Goal: Task Accomplishment & Management: Manage account settings

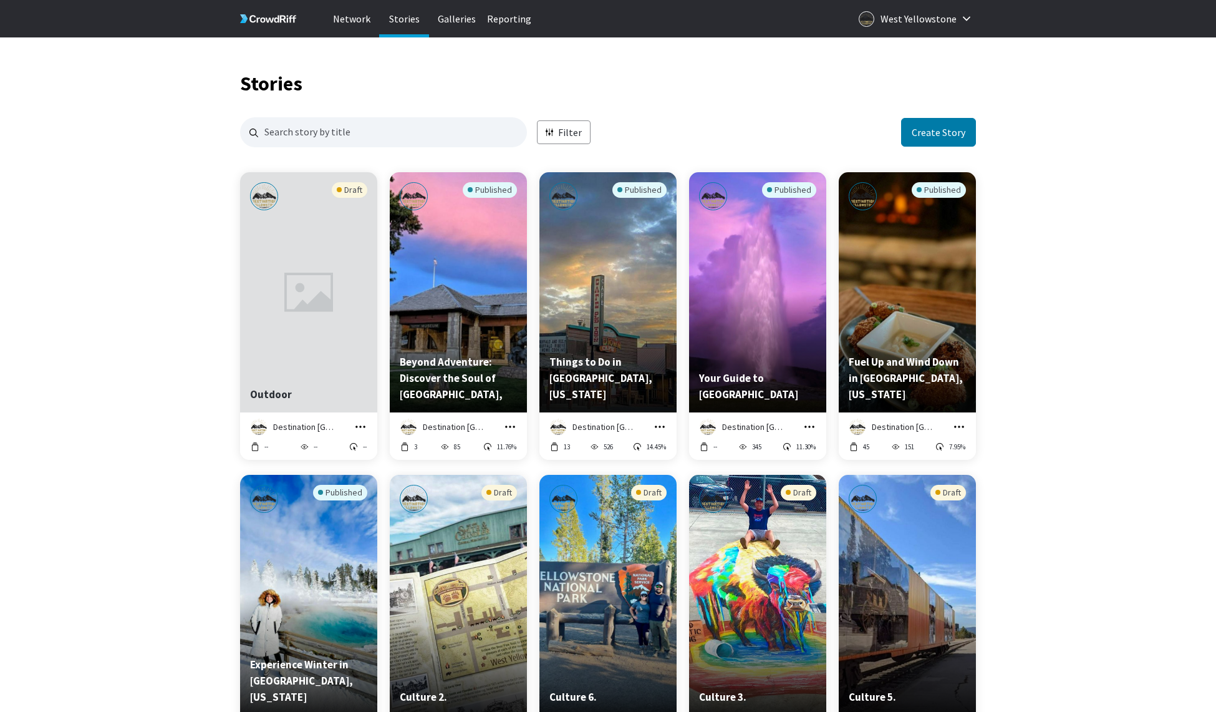
scroll to position [1, 1]
click at [362, 423] on button "grid" at bounding box center [361, 427] width 14 height 14
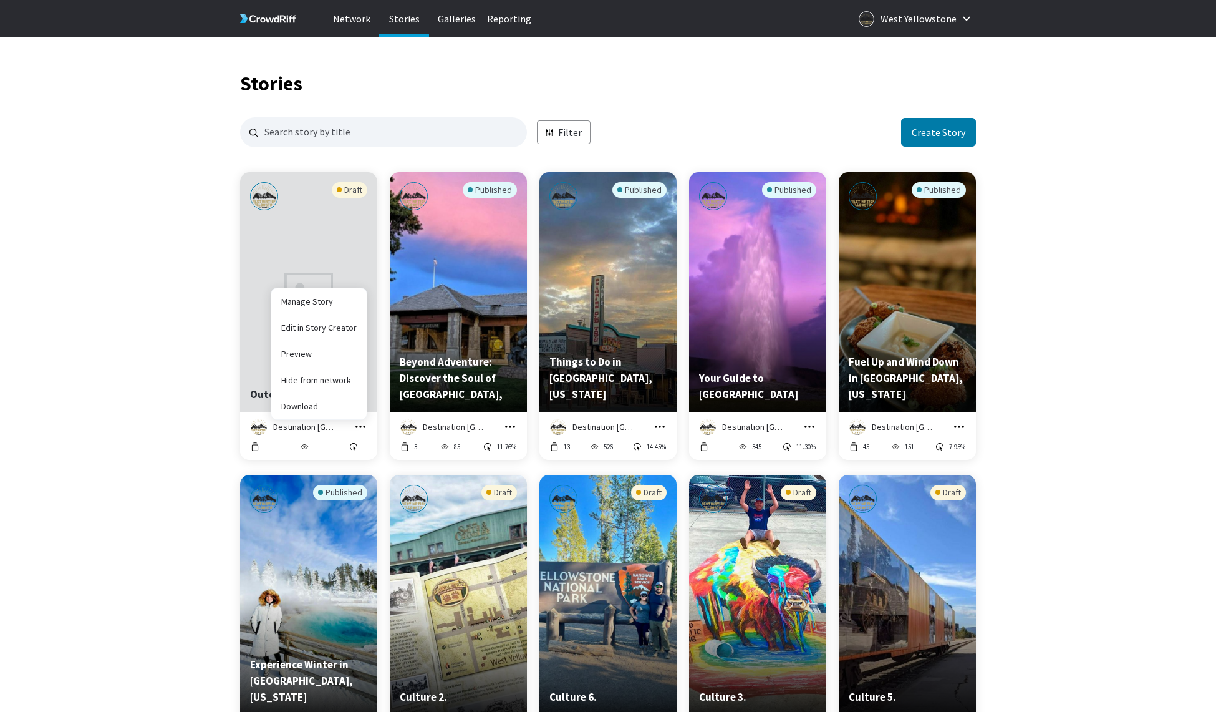
click at [360, 428] on icon "grid" at bounding box center [360, 426] width 12 height 12
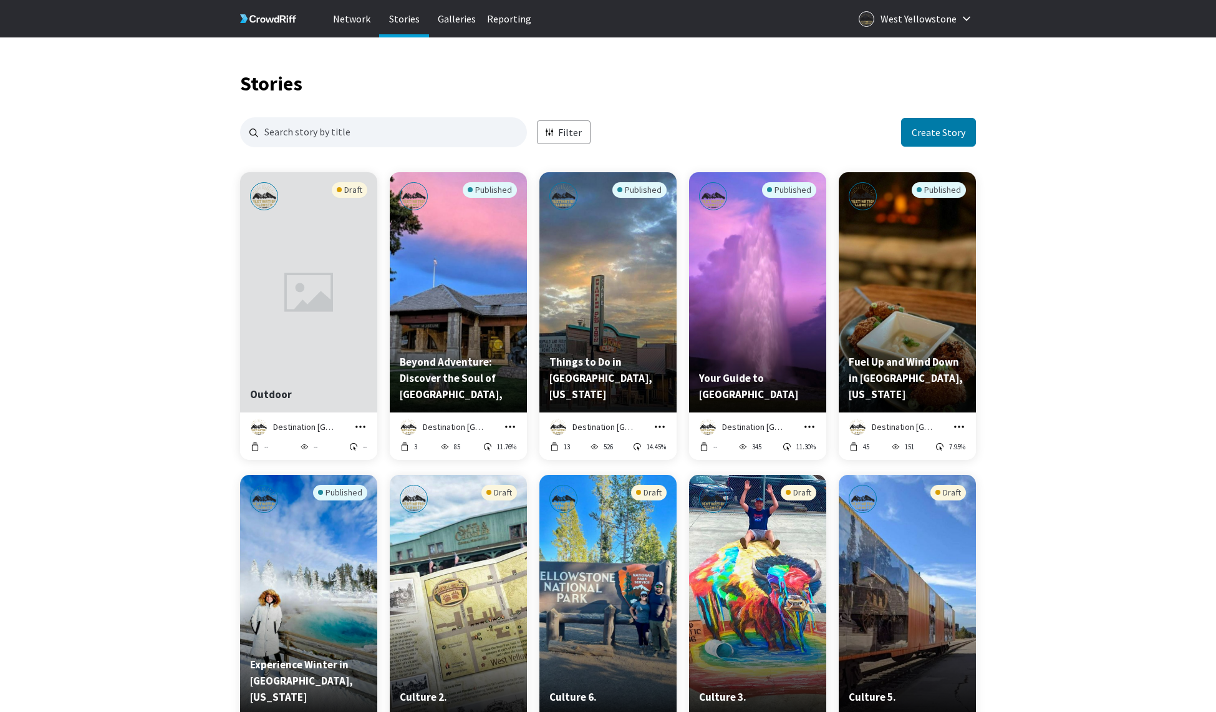
click at [361, 426] on icon "grid" at bounding box center [360, 426] width 12 height 12
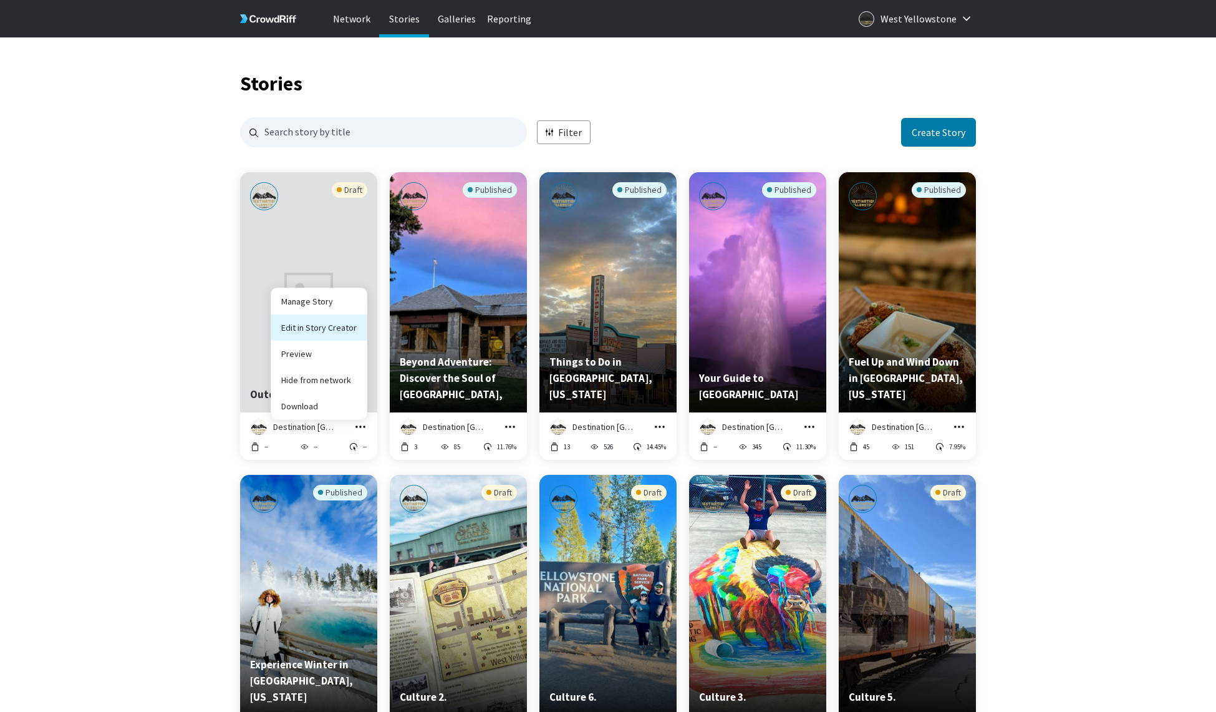
click at [339, 328] on link "Edit in Story Creator" at bounding box center [318, 327] width 95 height 26
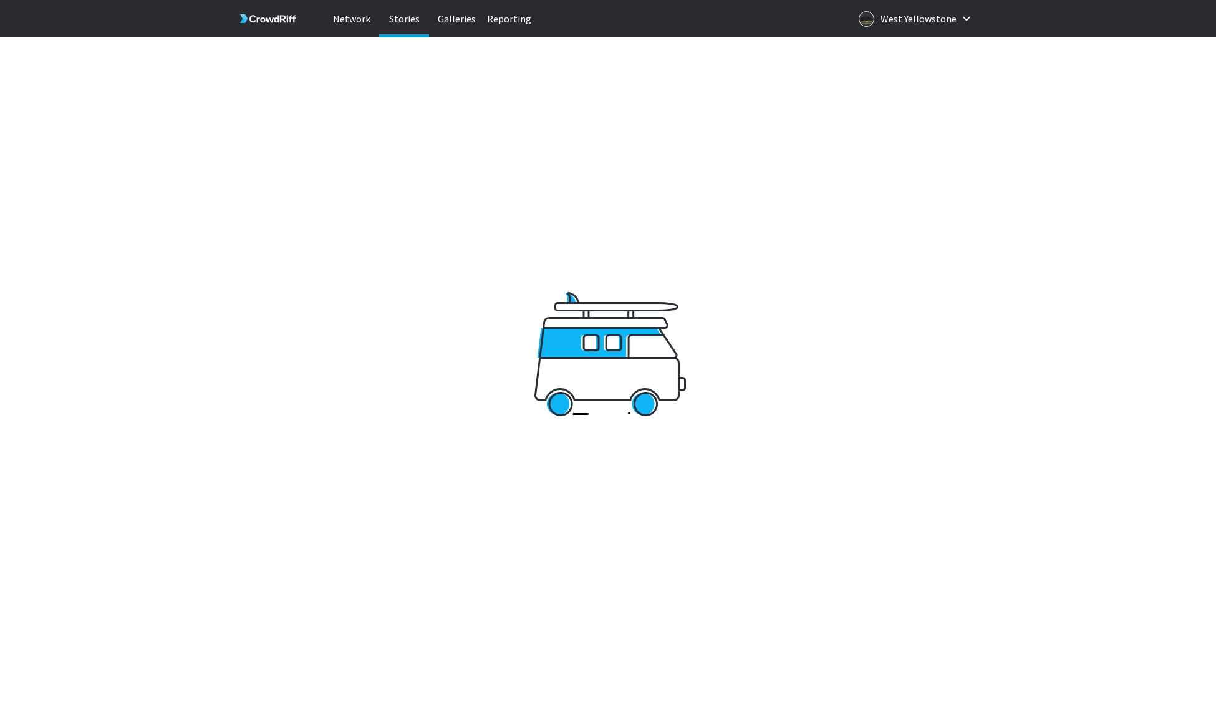
click at [406, 27] on p "Stories" at bounding box center [404, 18] width 50 height 37
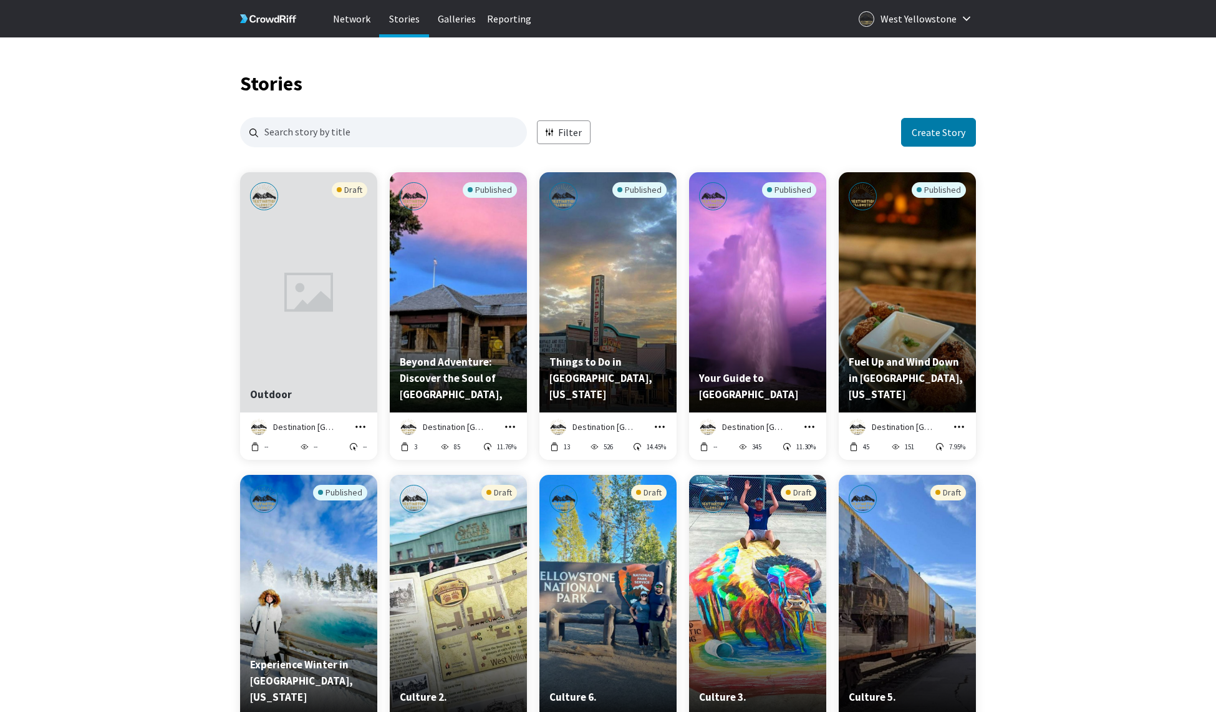
scroll to position [1512, 736]
click at [360, 427] on icon "grid" at bounding box center [360, 426] width 10 height 2
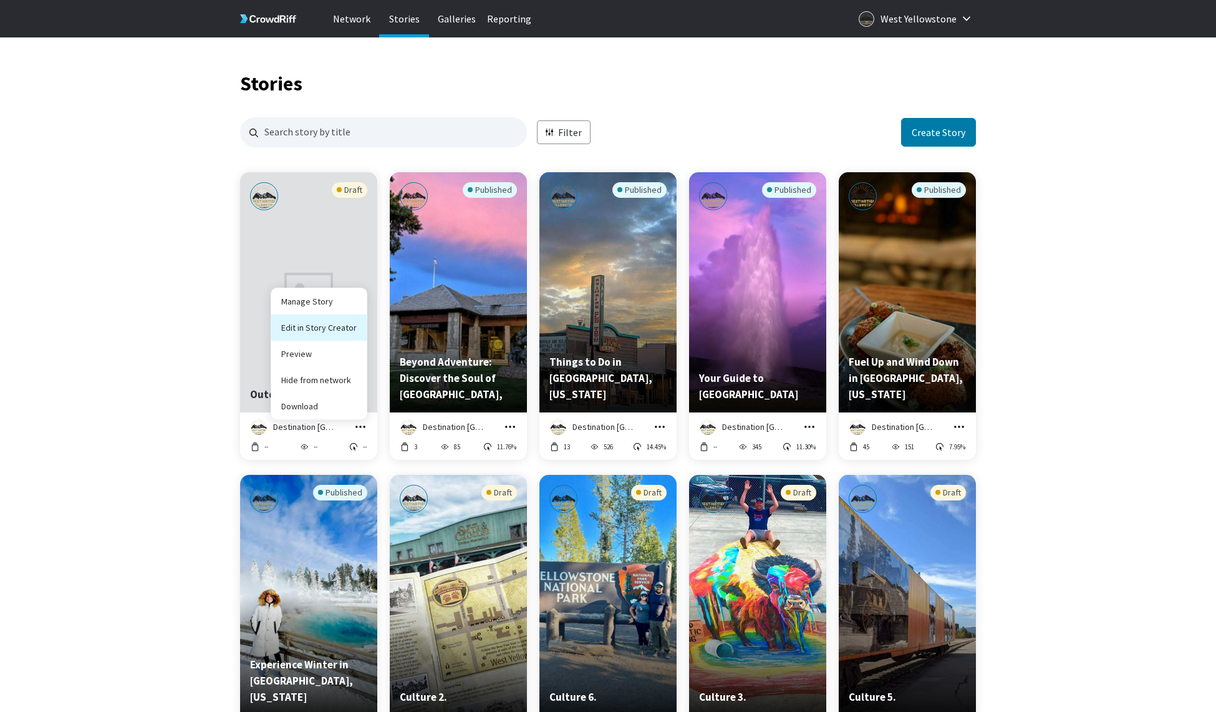
click at [315, 333] on link "Edit in Story Creator" at bounding box center [318, 327] width 95 height 26
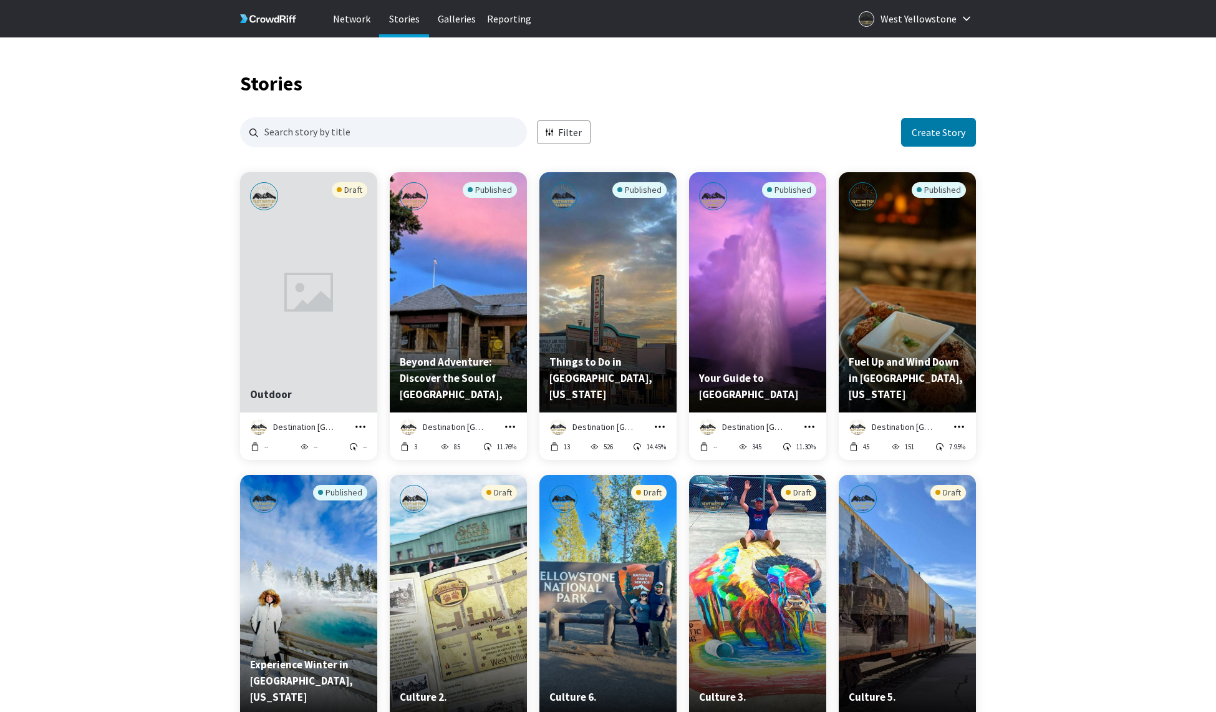
scroll to position [1, 1]
click at [361, 427] on icon "grid" at bounding box center [360, 426] width 10 height 2
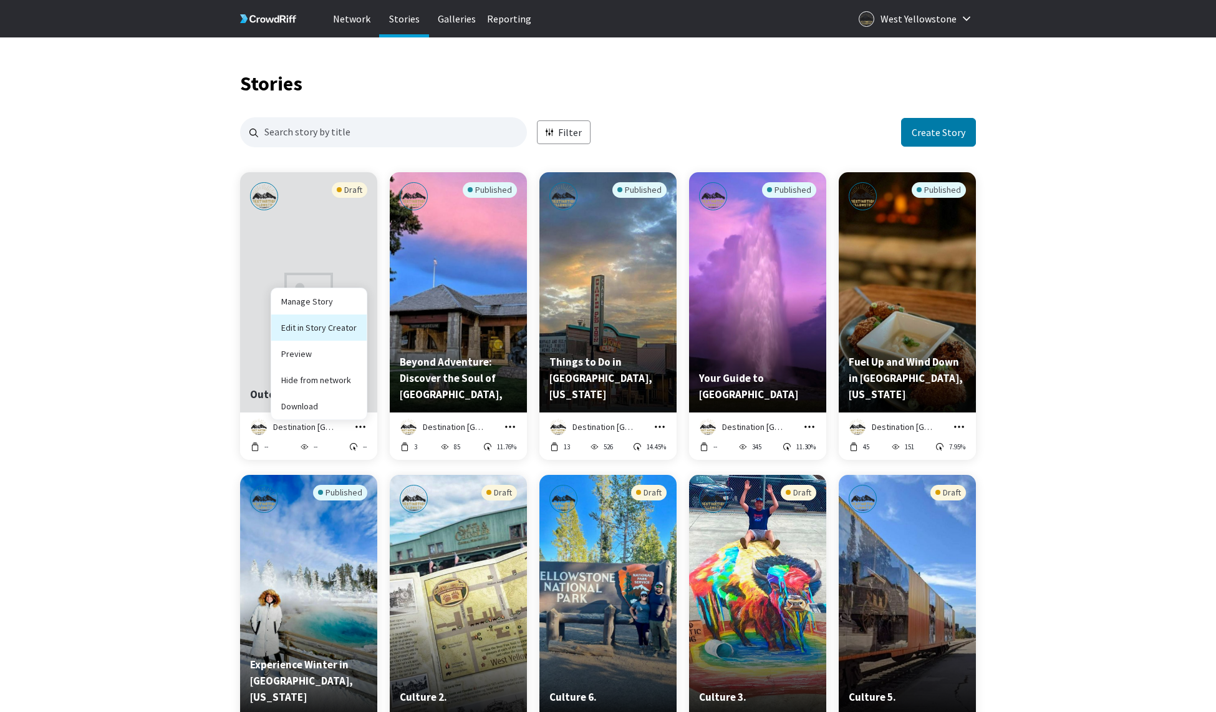
click at [342, 325] on link "Edit in Story Creator" at bounding box center [318, 327] width 95 height 26
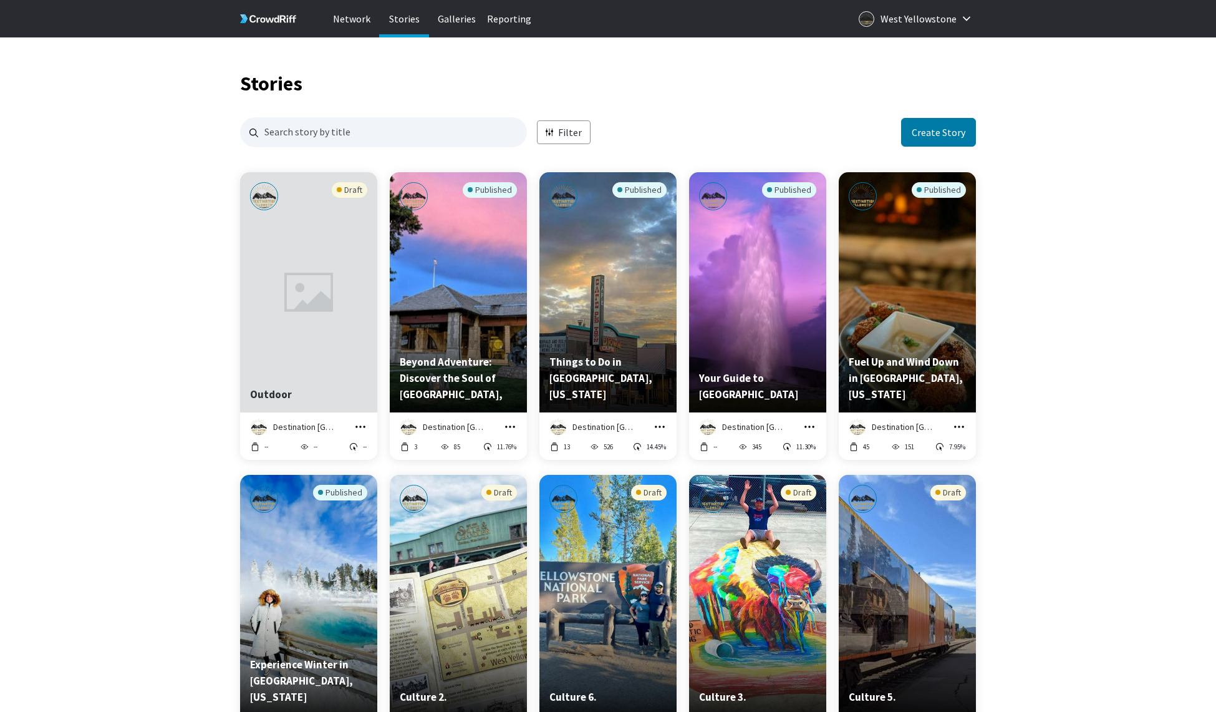
scroll to position [1, 1]
click at [359, 423] on icon "grid" at bounding box center [360, 426] width 12 height 12
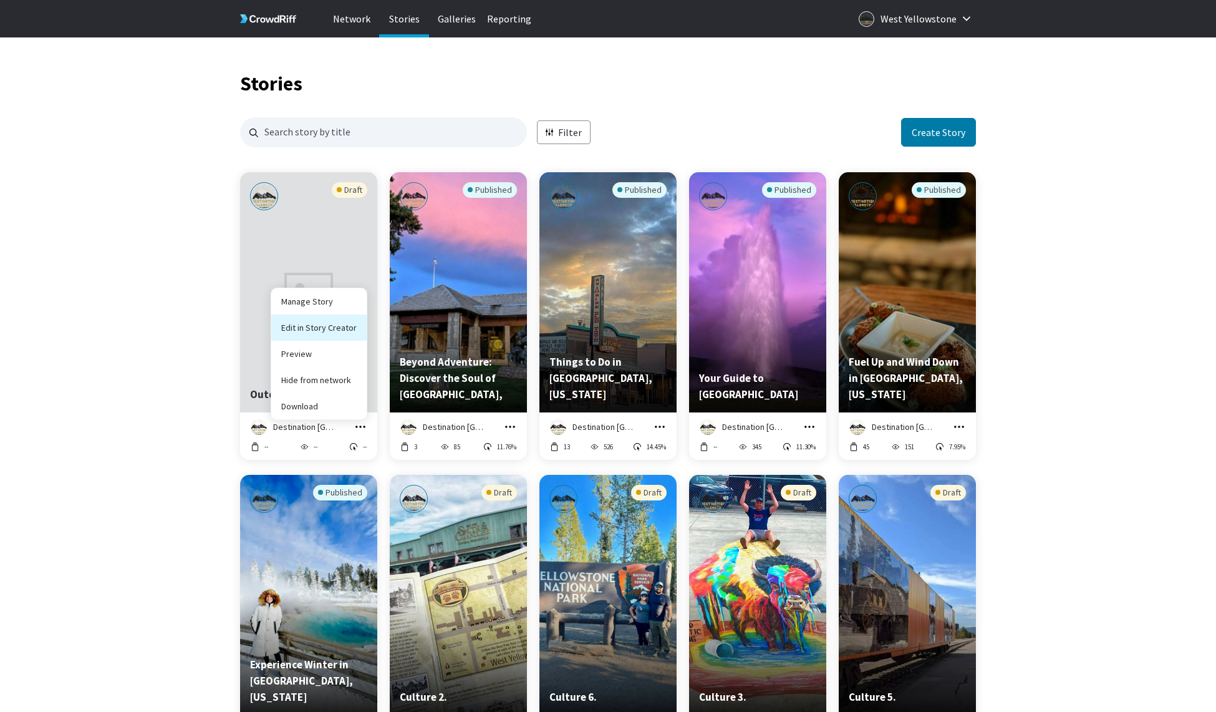
click at [324, 326] on link "Edit in Story Creator" at bounding box center [318, 327] width 95 height 26
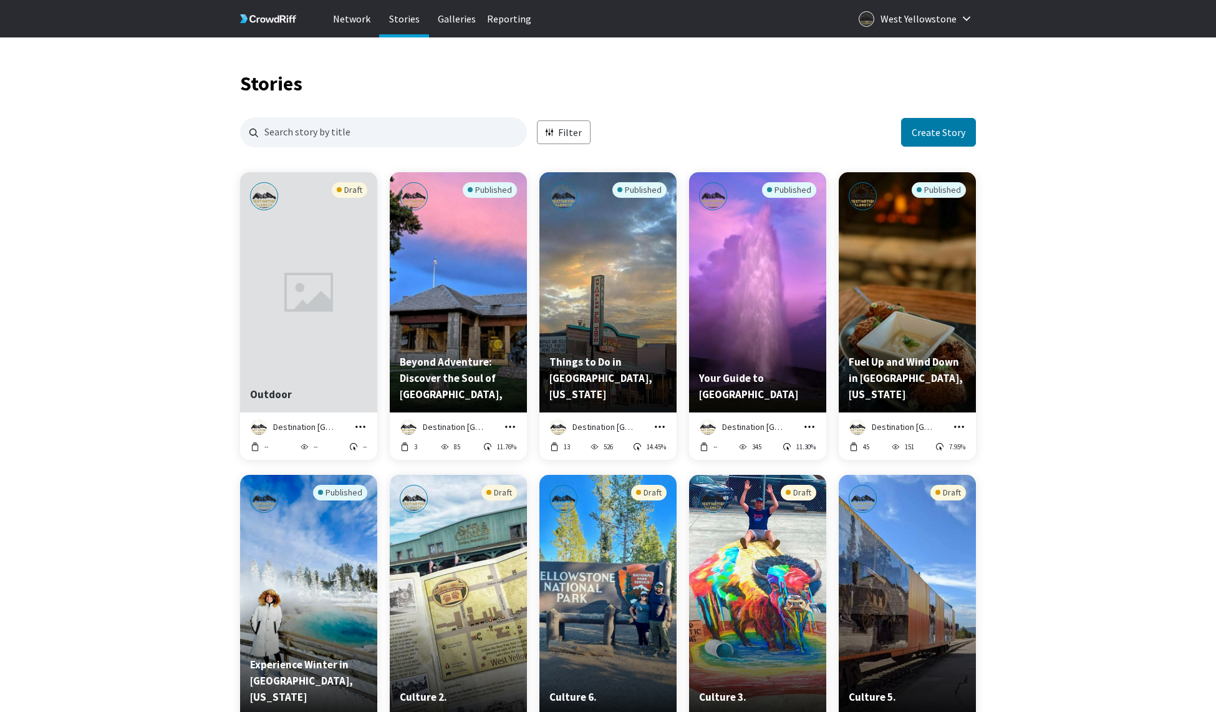
scroll to position [1, 1]
click at [330, 349] on div "Preview story titled 'Outdoor'" at bounding box center [308, 292] width 137 height 240
click at [359, 426] on icon "grid" at bounding box center [360, 426] width 12 height 12
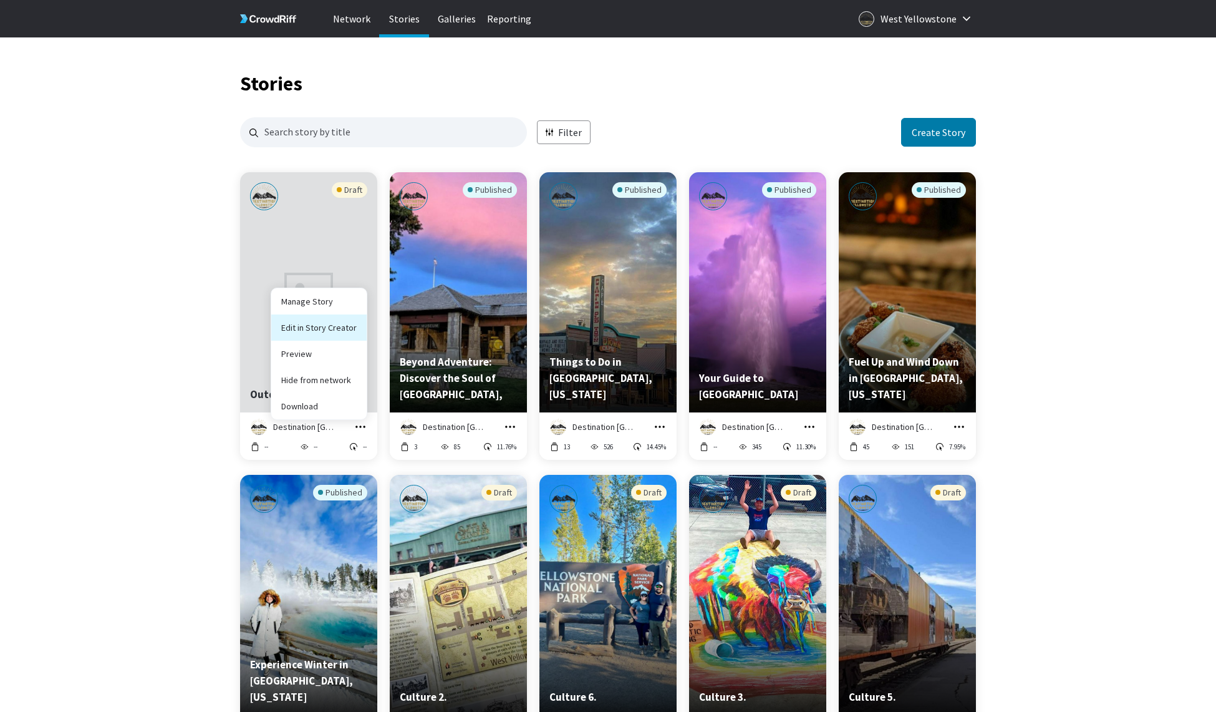
click at [331, 325] on link "Edit in Story Creator" at bounding box center [318, 327] width 95 height 26
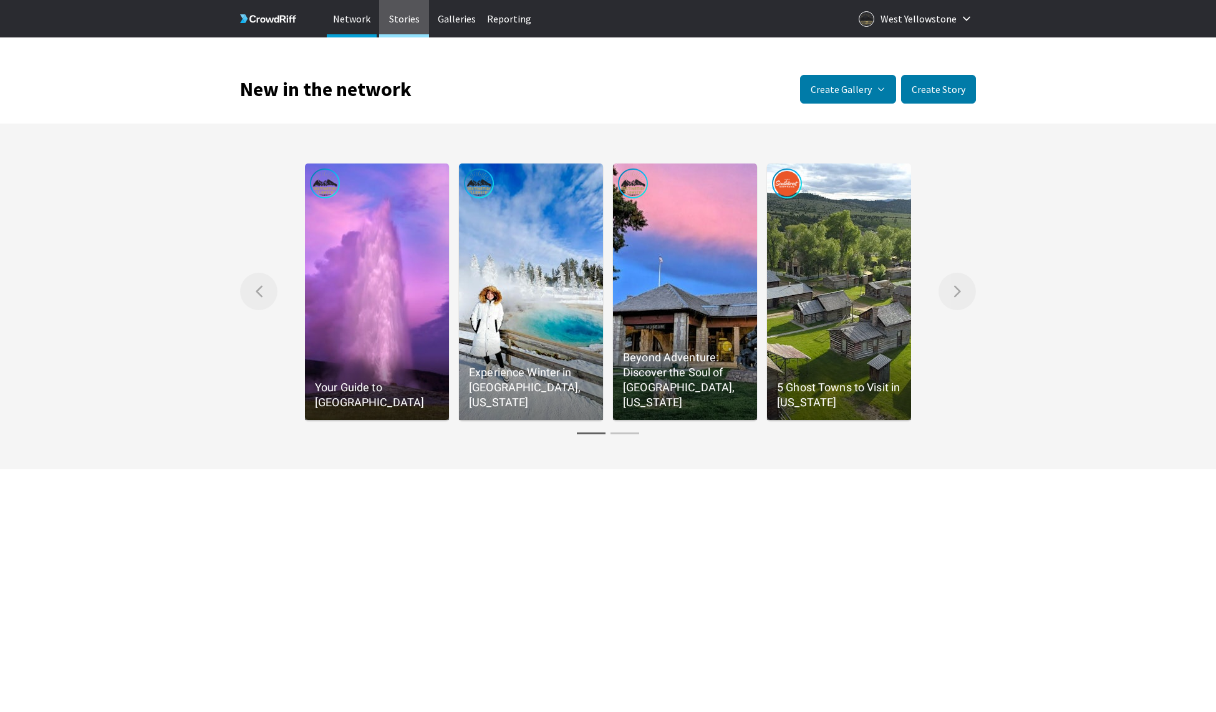
click at [409, 21] on p "Stories" at bounding box center [404, 18] width 50 height 37
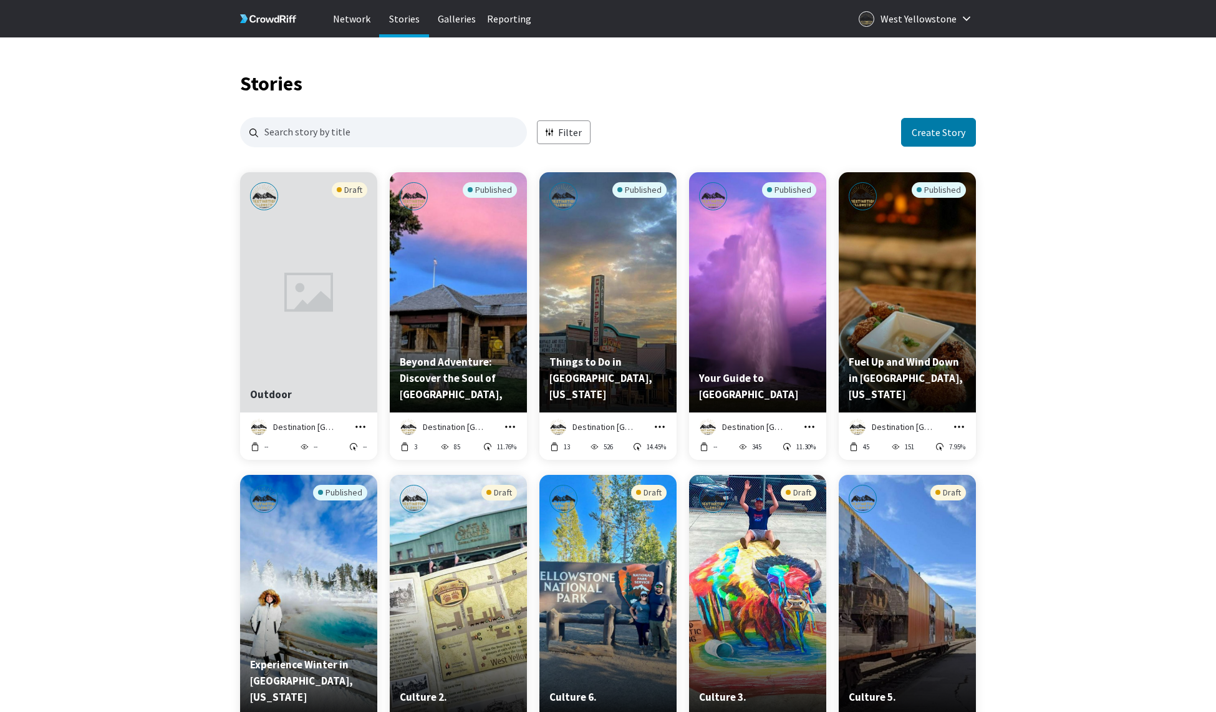
scroll to position [1, 1]
click at [362, 427] on icon "grid" at bounding box center [360, 426] width 12 height 12
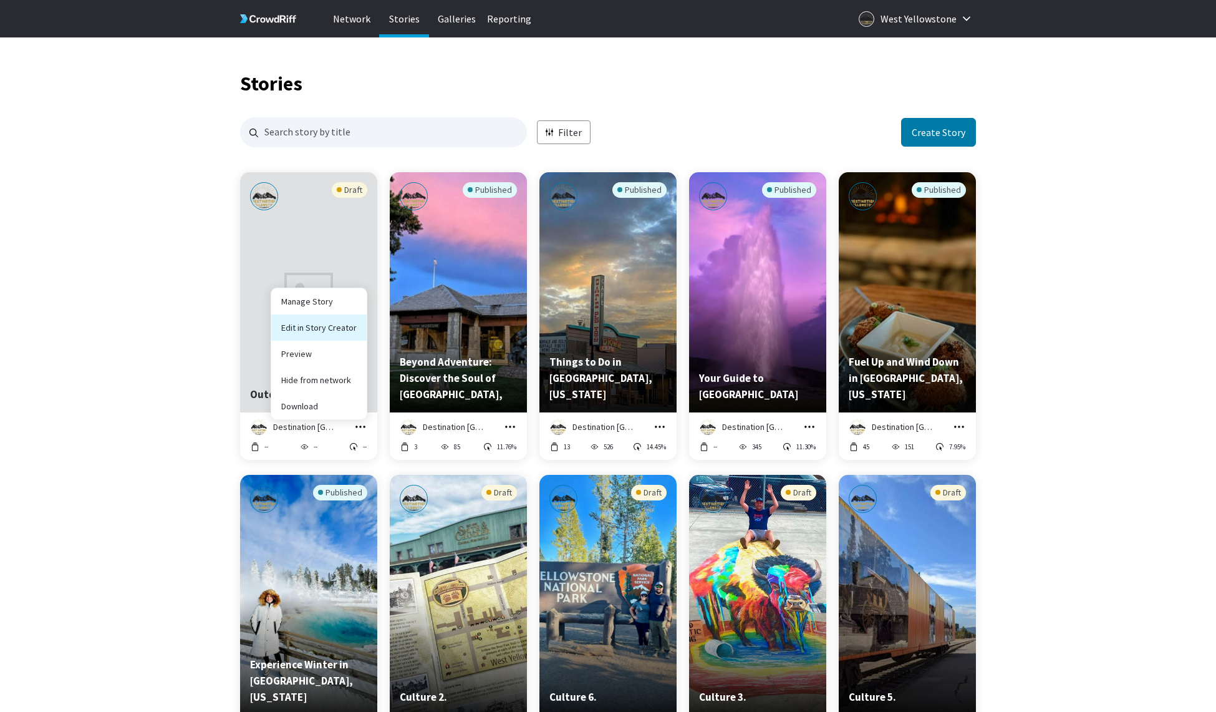
click at [327, 328] on link "Edit in Story Creator" at bounding box center [318, 327] width 95 height 26
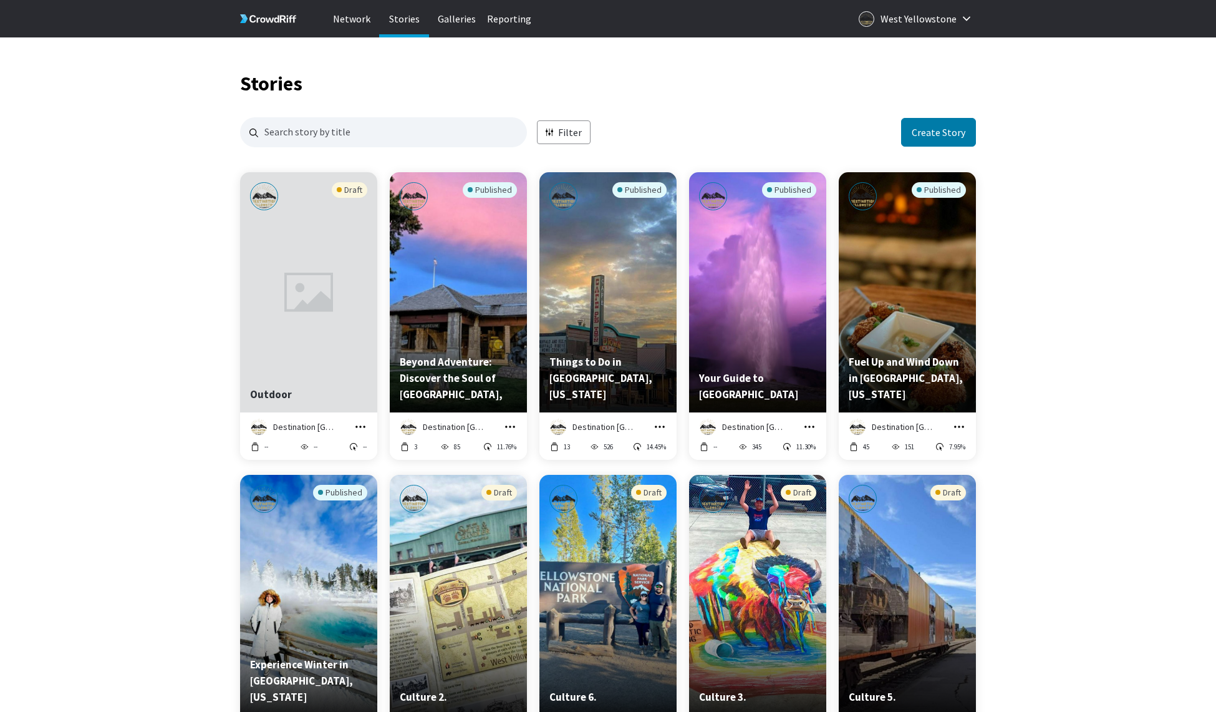
scroll to position [1, 1]
click at [357, 427] on icon "grid" at bounding box center [360, 426] width 12 height 12
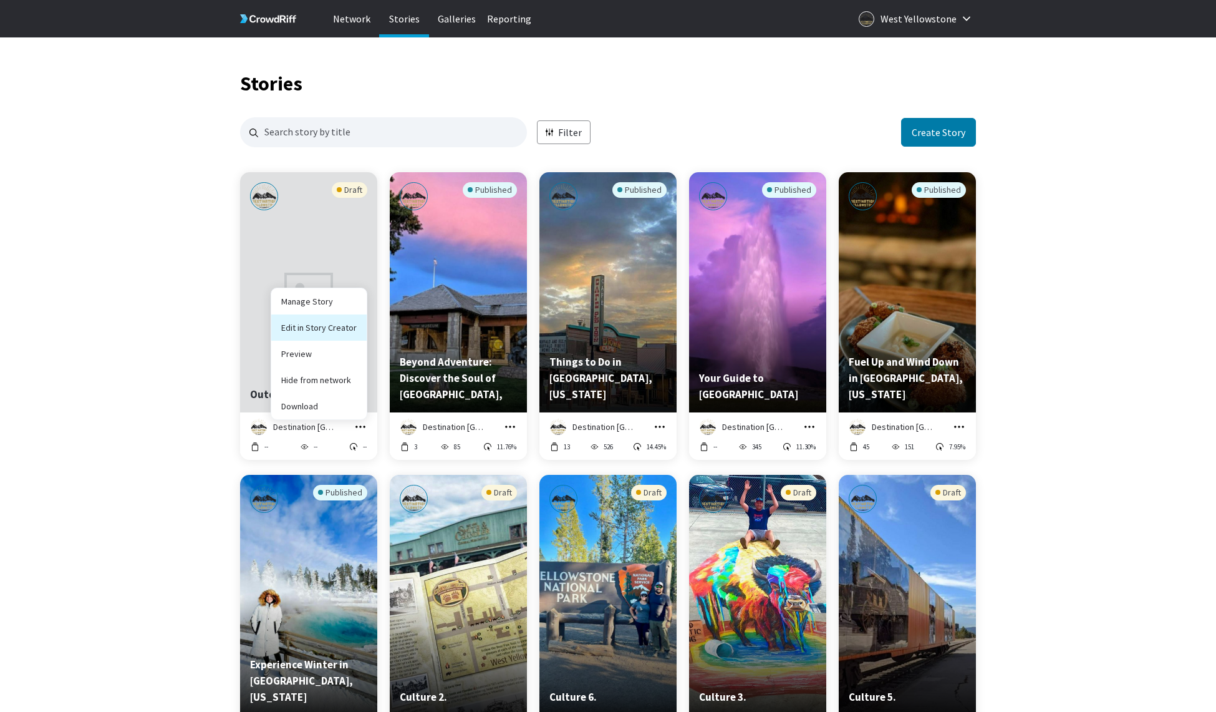
click at [330, 326] on link "Edit in Story Creator" at bounding box center [318, 327] width 95 height 26
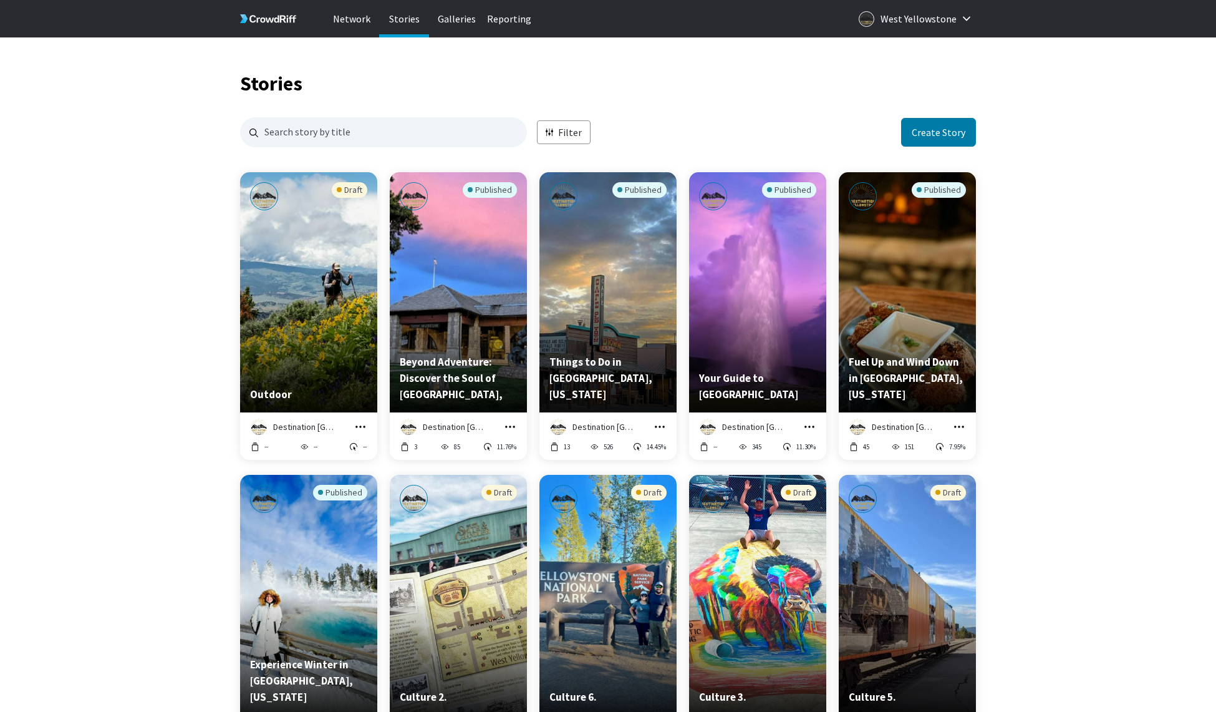
scroll to position [1, 1]
click at [368, 427] on div "Destination Yellowstone Manage Story Edit in Story Creator Preview Hide from ne…" at bounding box center [308, 435] width 137 height 47
click at [362, 427] on icon "grid" at bounding box center [360, 426] width 12 height 12
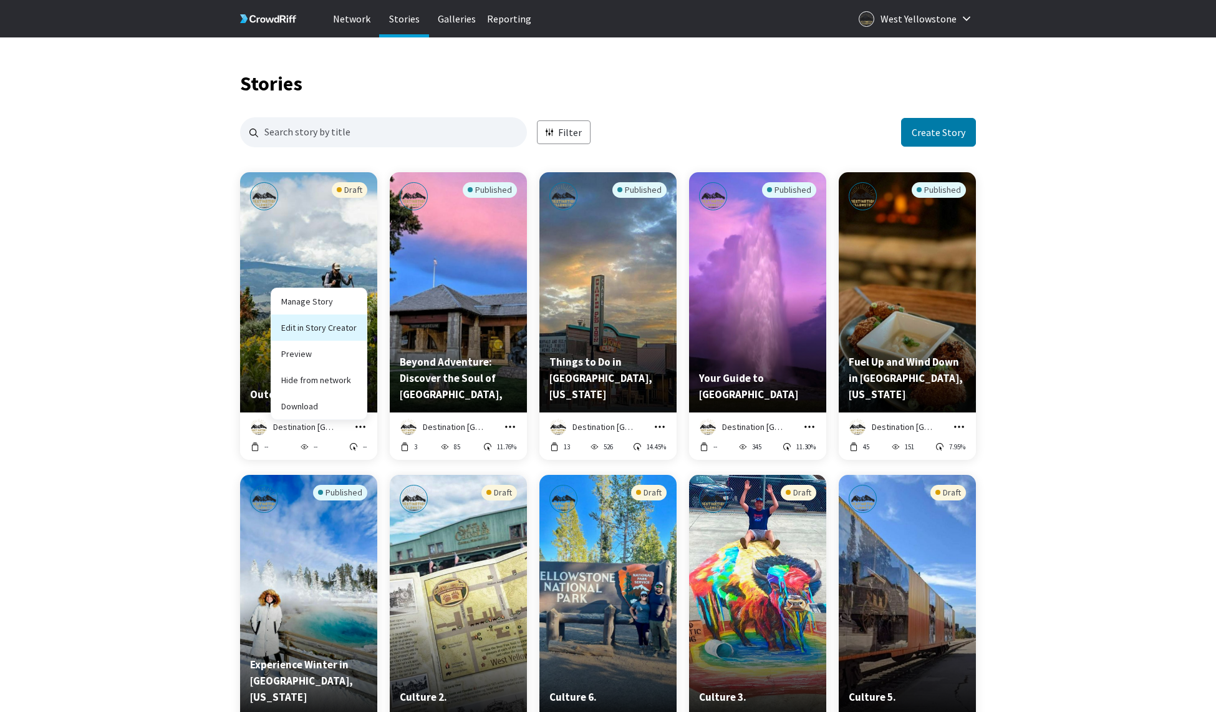
click at [318, 326] on link "Edit in Story Creator" at bounding box center [318, 327] width 95 height 26
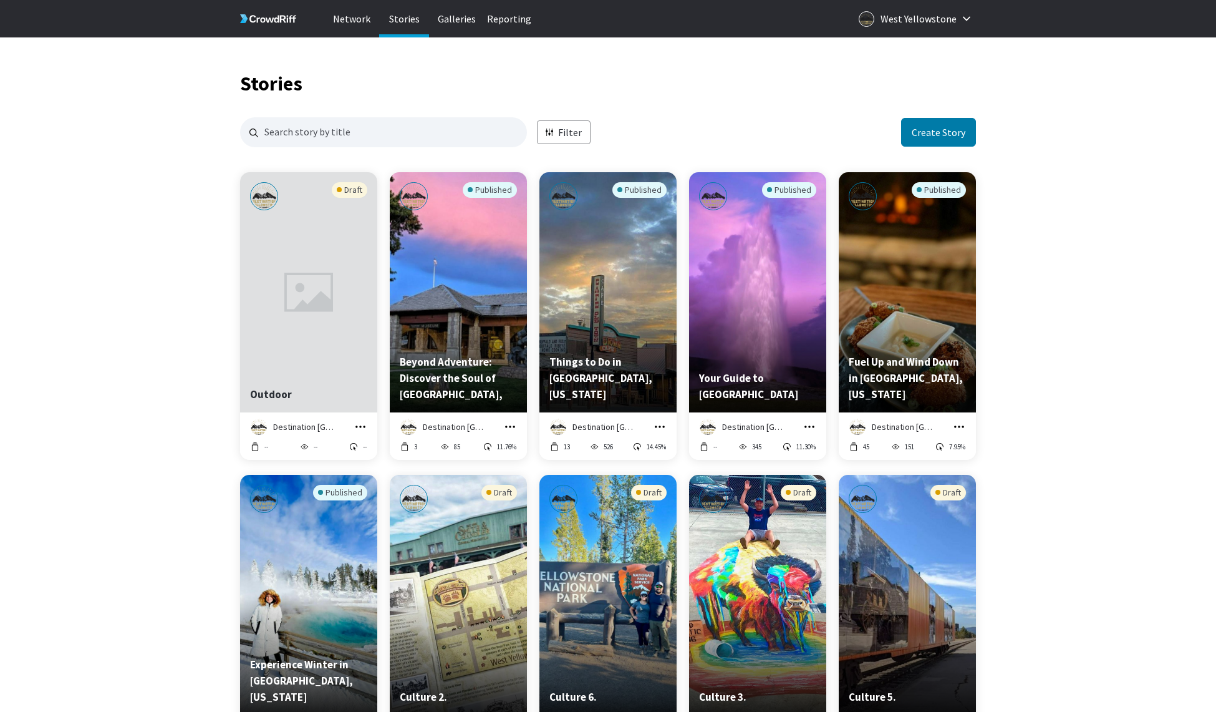
scroll to position [1, 1]
click at [362, 427] on icon "grid" at bounding box center [360, 426] width 12 height 12
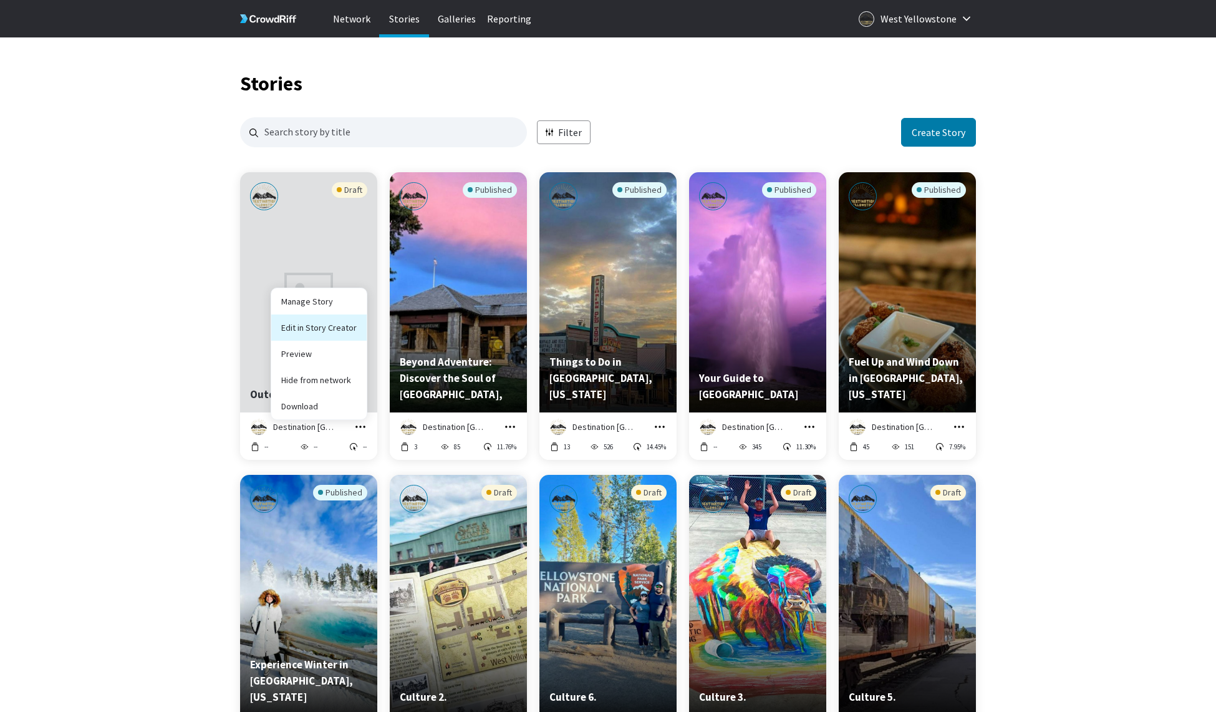
click at [325, 327] on link "Edit in Story Creator" at bounding box center [318, 327] width 95 height 26
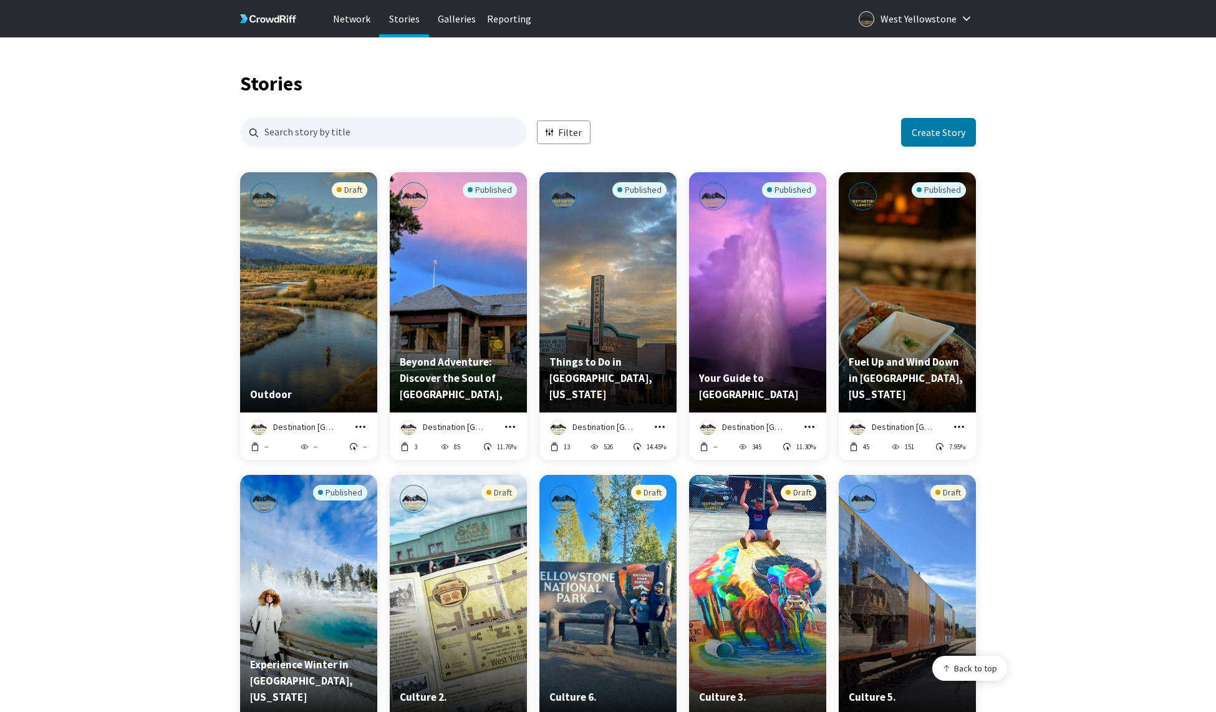
scroll to position [1512, 736]
click at [362, 427] on icon "grid" at bounding box center [360, 426] width 12 height 12
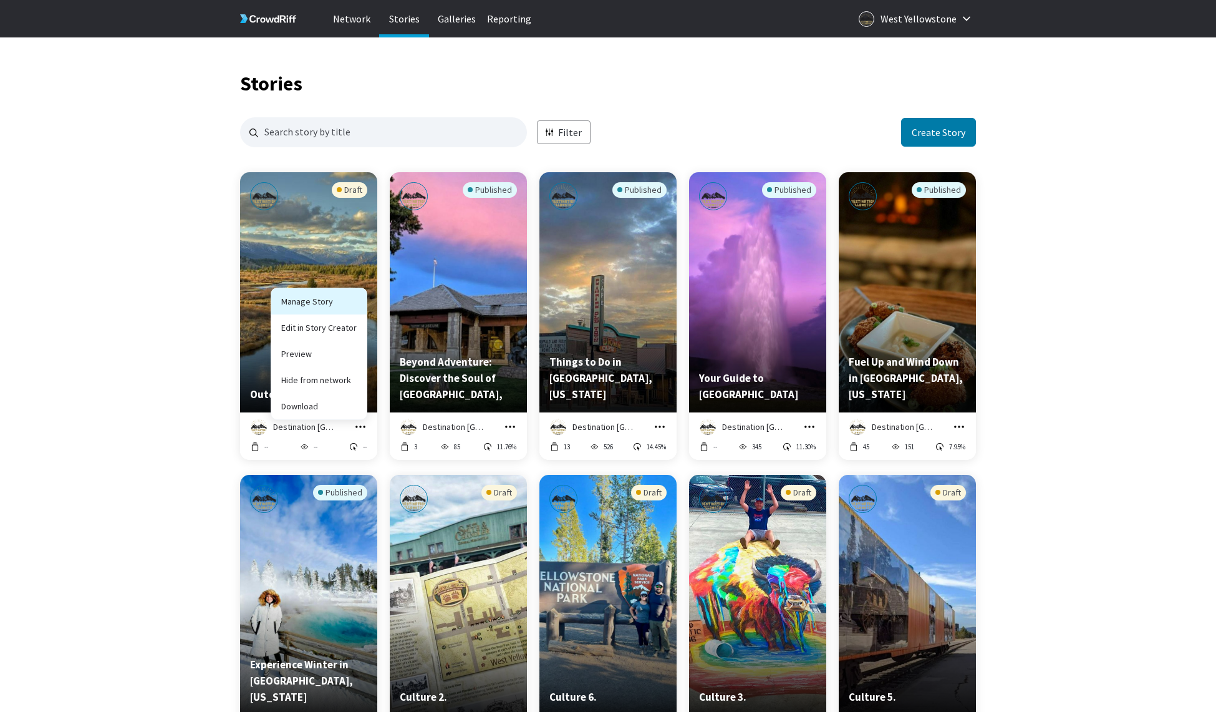
click at [331, 301] on link "Manage Story" at bounding box center [318, 301] width 95 height 26
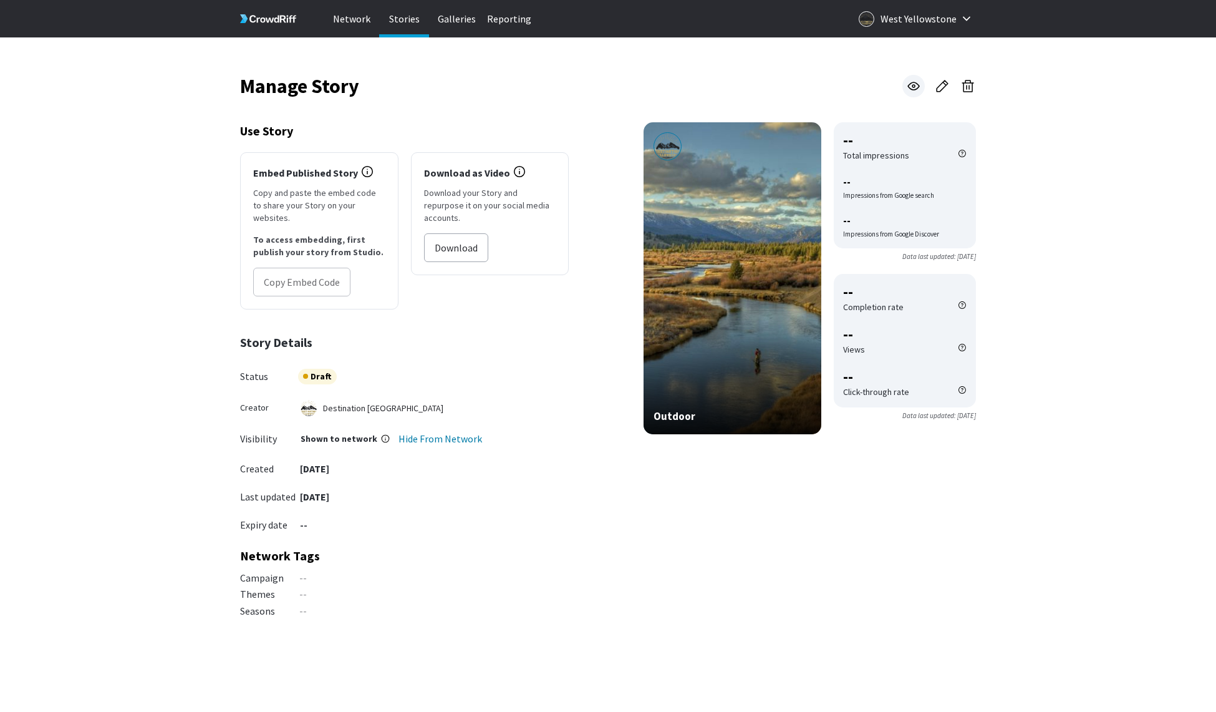
click at [911, 85] on icon at bounding box center [913, 86] width 15 height 15
